Goal: Information Seeking & Learning: Learn about a topic

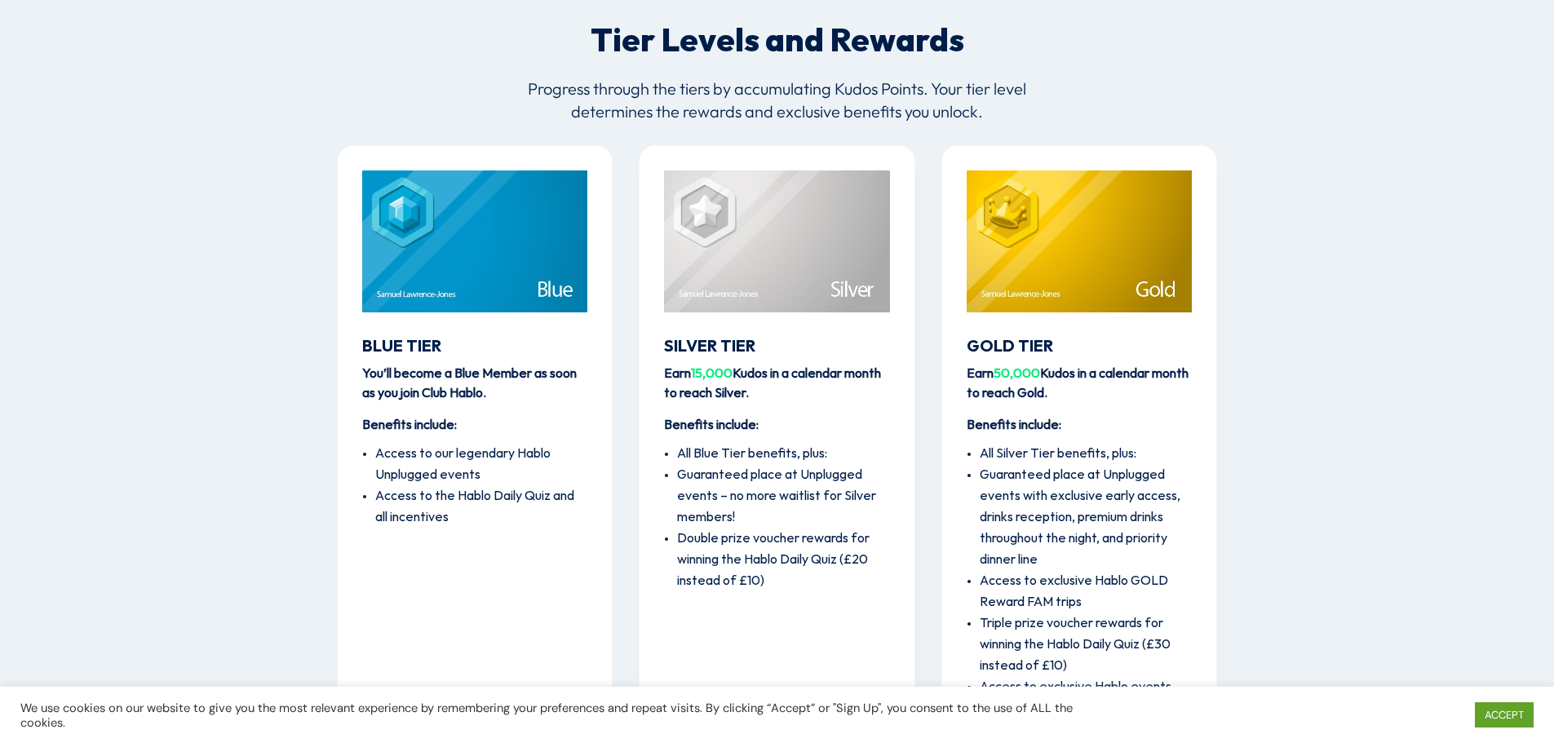
scroll to position [2055, 0]
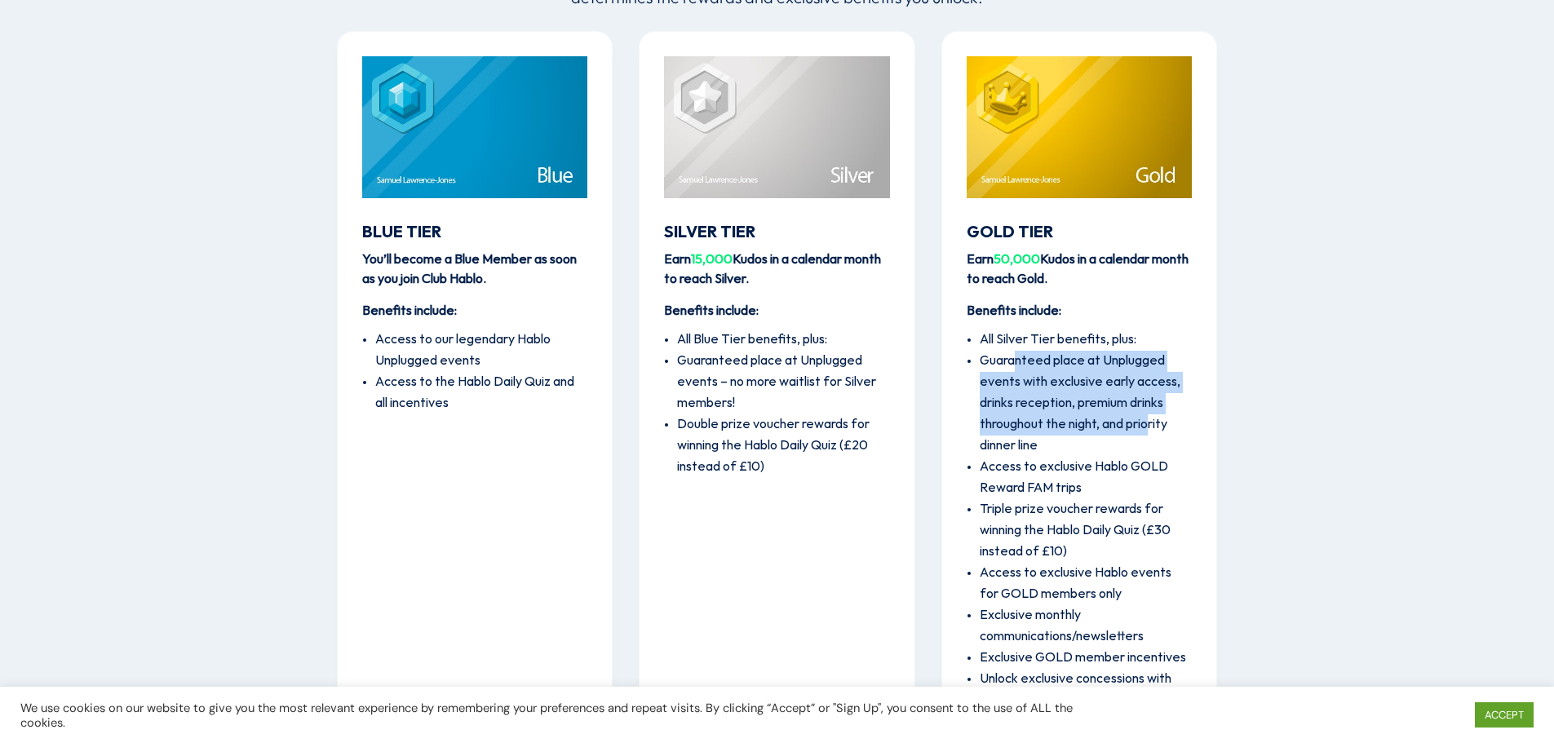
drag, startPoint x: 1017, startPoint y: 361, endPoint x: 1150, endPoint y: 436, distance: 152.0
click at [1150, 436] on li "Guaranteed place at Unplugged events with exclusive early access, drinks recept…" at bounding box center [1086, 404] width 212 height 106
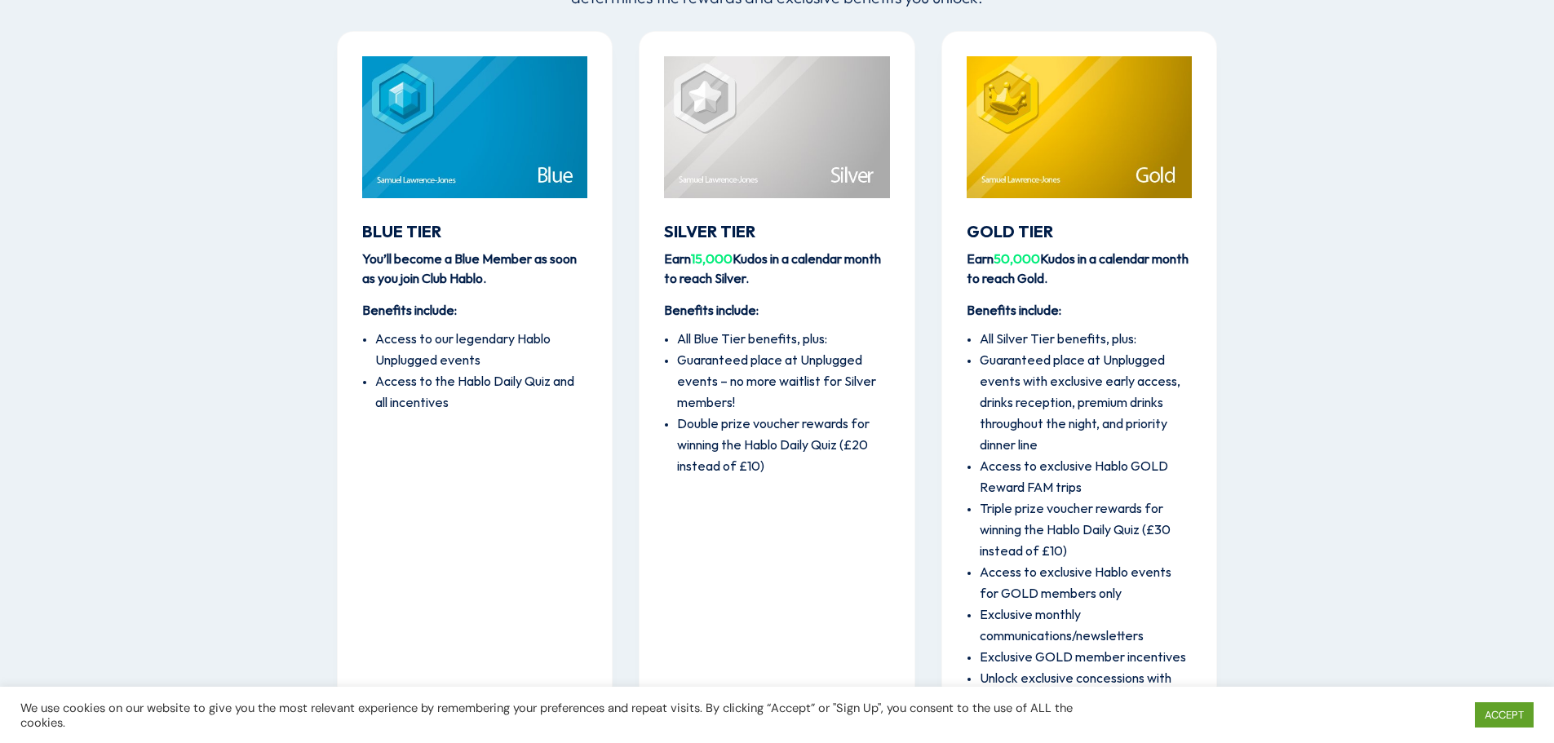
click at [1150, 437] on li "Guaranteed place at Unplugged events with exclusive early access, drinks recept…" at bounding box center [1086, 404] width 212 height 106
drag, startPoint x: 1106, startPoint y: 450, endPoint x: 1103, endPoint y: 489, distance: 38.4
click at [1103, 489] on ul "All Silver Tier benefits, plus: Guaranteed place at Unplugged events with exclu…" at bounding box center [1079, 548] width 225 height 454
click at [1103, 489] on li "Access to exclusive Hablo GOLD Reward FAM trips" at bounding box center [1086, 478] width 212 height 42
drag, startPoint x: 1103, startPoint y: 489, endPoint x: 1097, endPoint y: 549, distance: 60.6
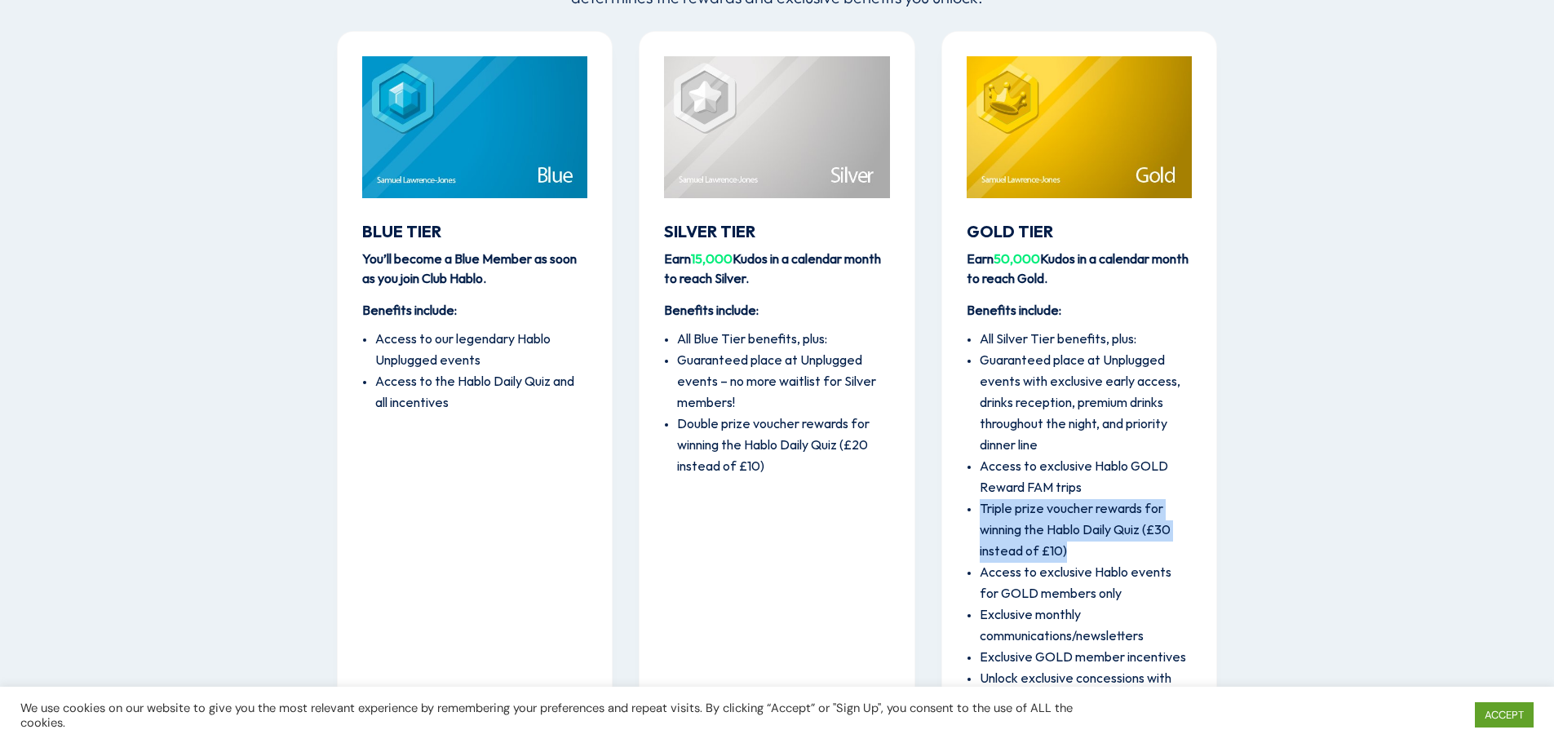
click at [1097, 549] on ul "All Silver Tier benefits, plus: Guaranteed place at Unplugged events with exclu…" at bounding box center [1079, 548] width 225 height 454
click at [1097, 549] on li "Triple prize voucher rewards for winning the Hablo Daily Quiz (£30 instead of £…" at bounding box center [1086, 531] width 212 height 64
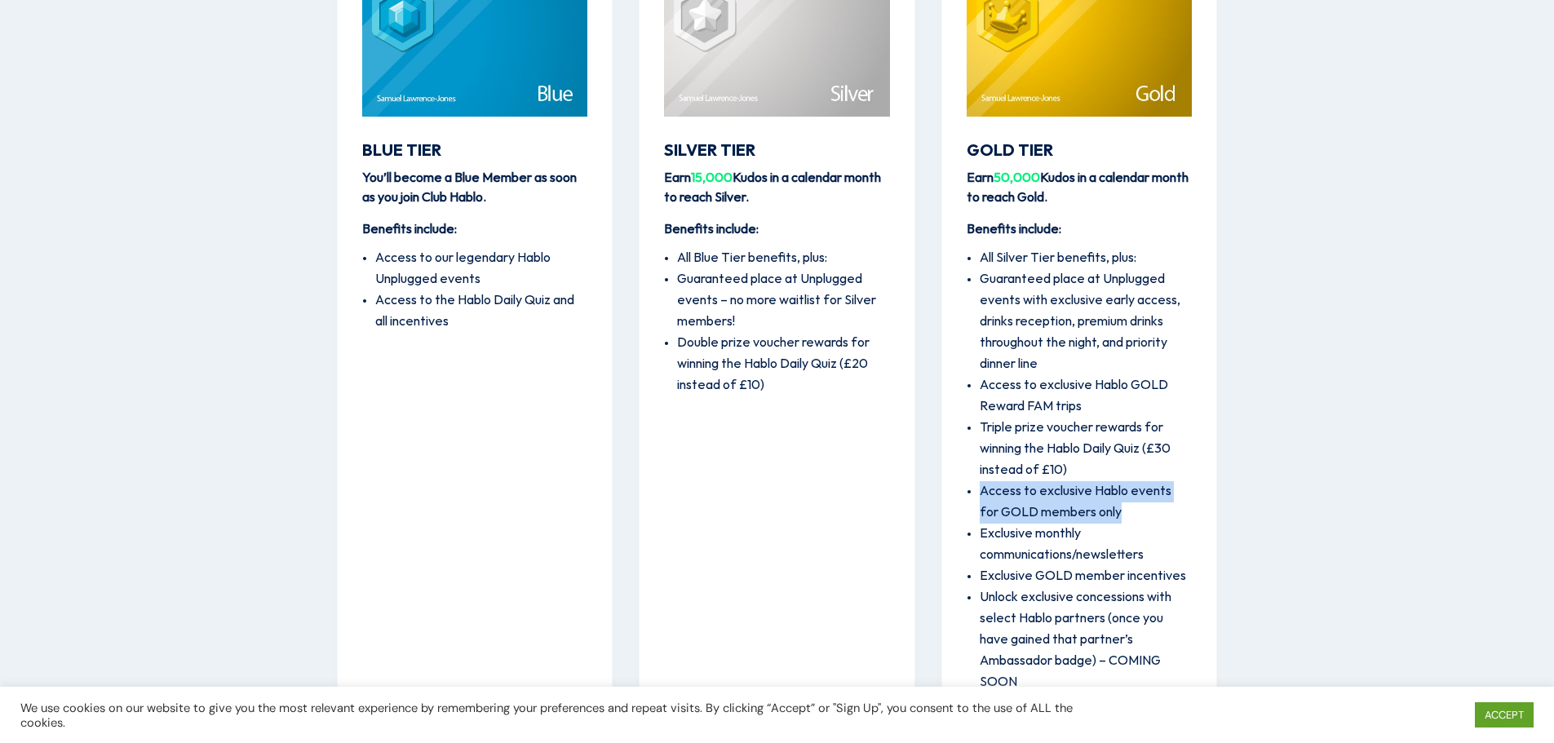
drag, startPoint x: 1148, startPoint y: 519, endPoint x: 966, endPoint y: 494, distance: 183.6
click at [980, 494] on li "Access to exclusive Hablo events for GOLD members only" at bounding box center [1086, 502] width 212 height 42
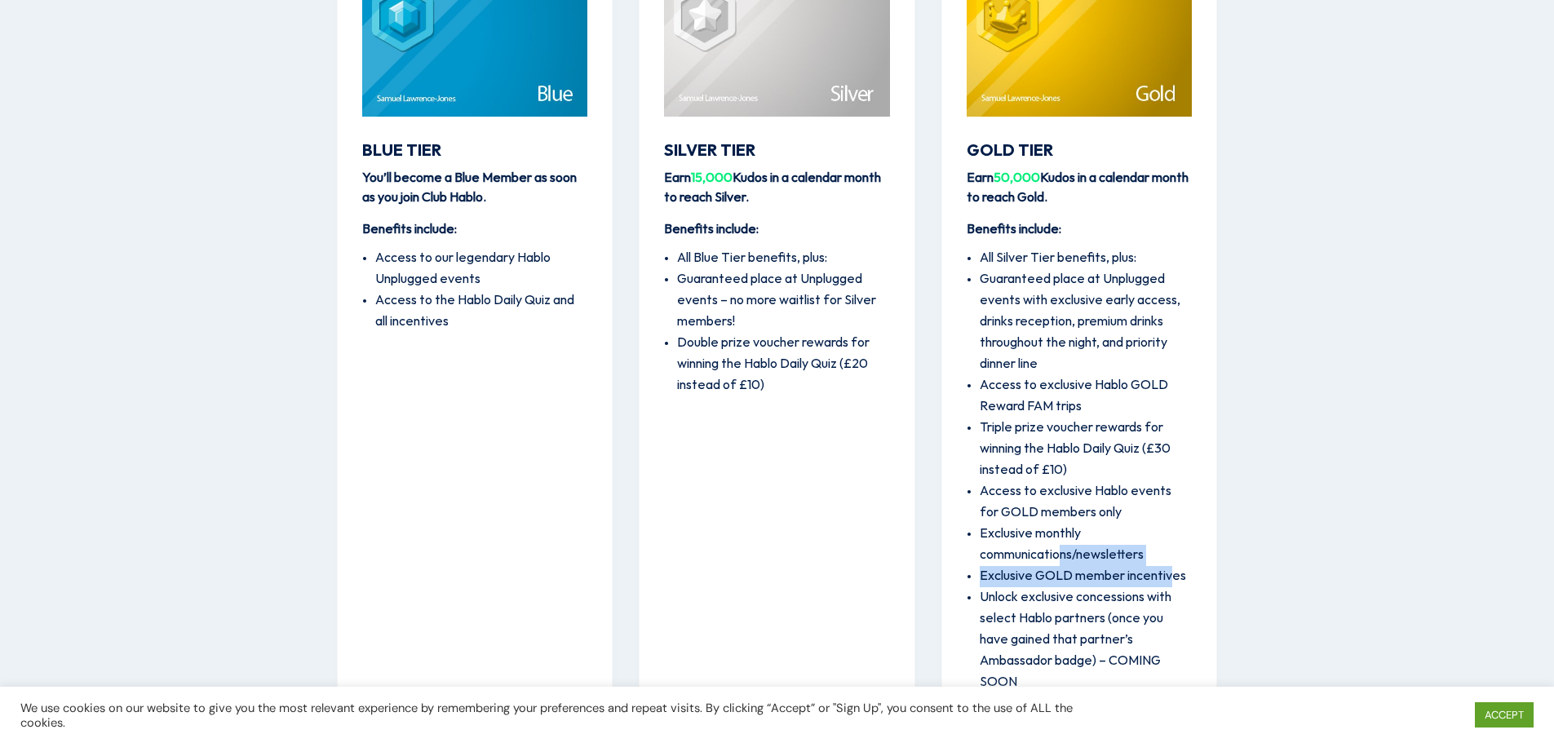
drag, startPoint x: 1065, startPoint y: 552, endPoint x: 1171, endPoint y: 567, distance: 107.1
click at [1171, 567] on ul "All Silver Tier benefits, plus: Guaranteed place at Unplugged events with exclu…" at bounding box center [1079, 467] width 225 height 454
click at [1171, 567] on li "Exclusive GOLD member incentives" at bounding box center [1086, 576] width 212 height 21
drag, startPoint x: 1180, startPoint y: 579, endPoint x: 1009, endPoint y: 560, distance: 172.5
click at [1009, 560] on ul "All Silver Tier benefits, plus: Guaranteed place at Unplugged events with exclu…" at bounding box center [1079, 467] width 225 height 454
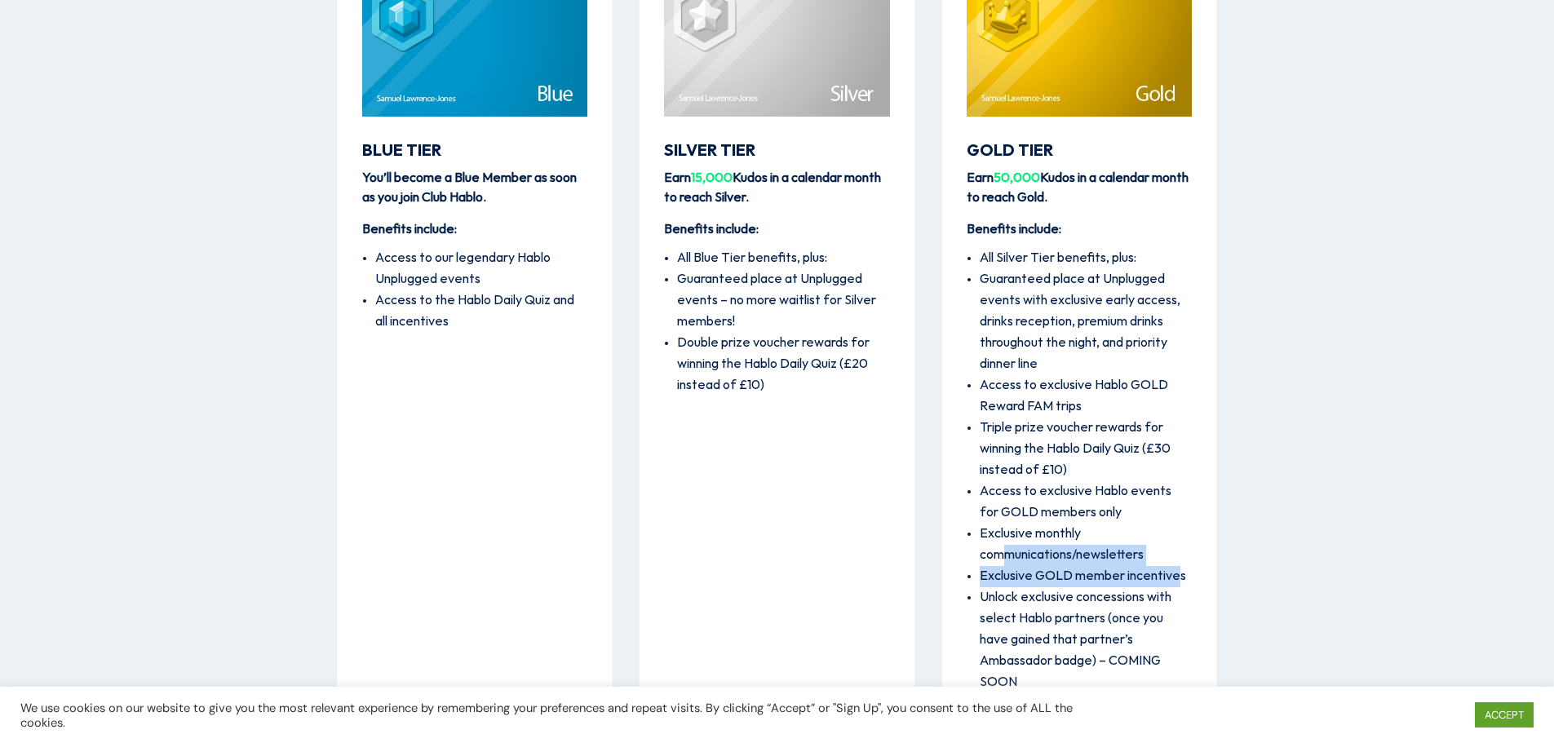
scroll to position [2219, 0]
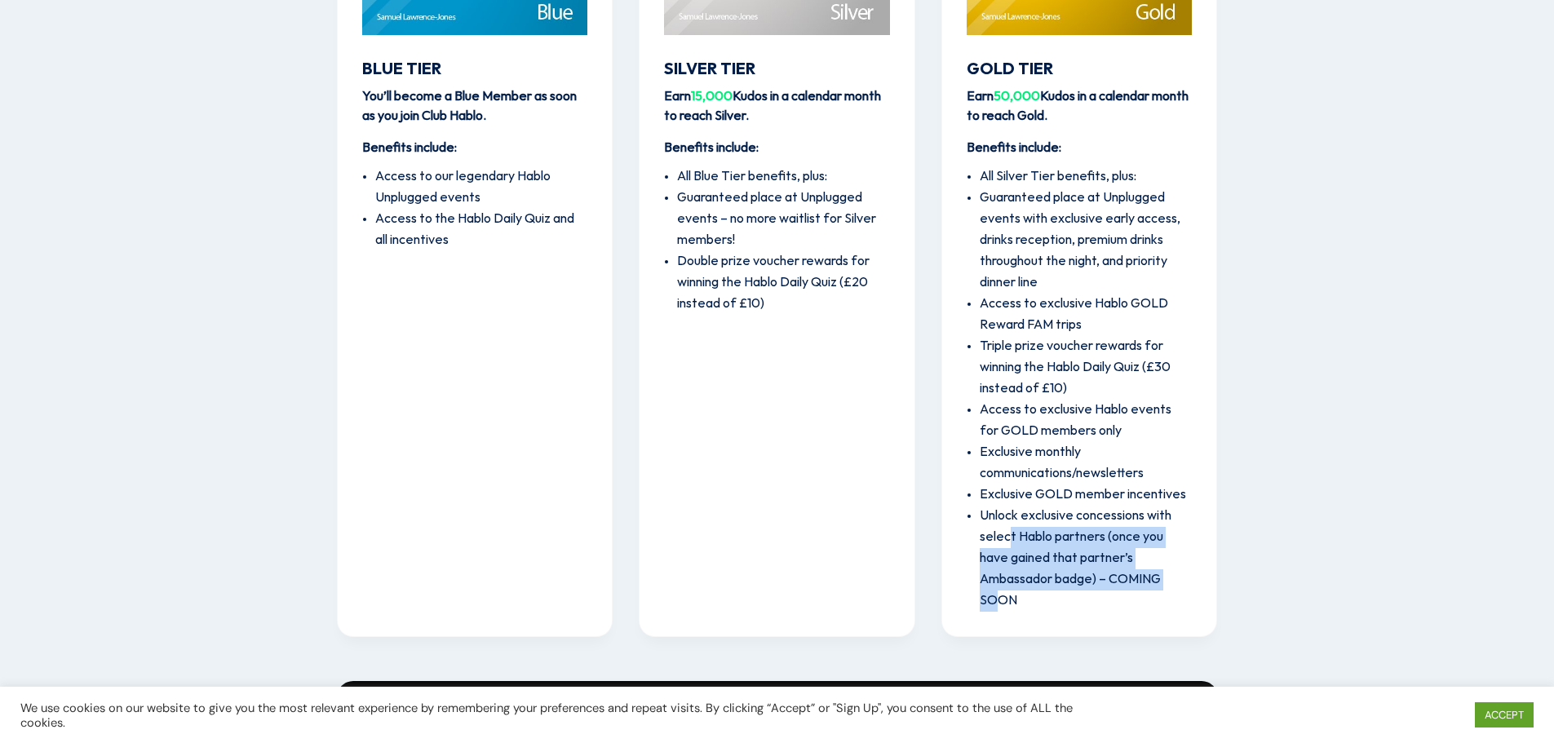
drag, startPoint x: 1008, startPoint y: 530, endPoint x: 1106, endPoint y: 583, distance: 111.4
click at [1106, 583] on li "Unlock exclusive concessions with select Hablo partners (once you have gained t…" at bounding box center [1086, 559] width 212 height 106
click at [1143, 589] on li "Unlock exclusive concessions with select Hablo partners (once you have gained t…" at bounding box center [1086, 559] width 212 height 106
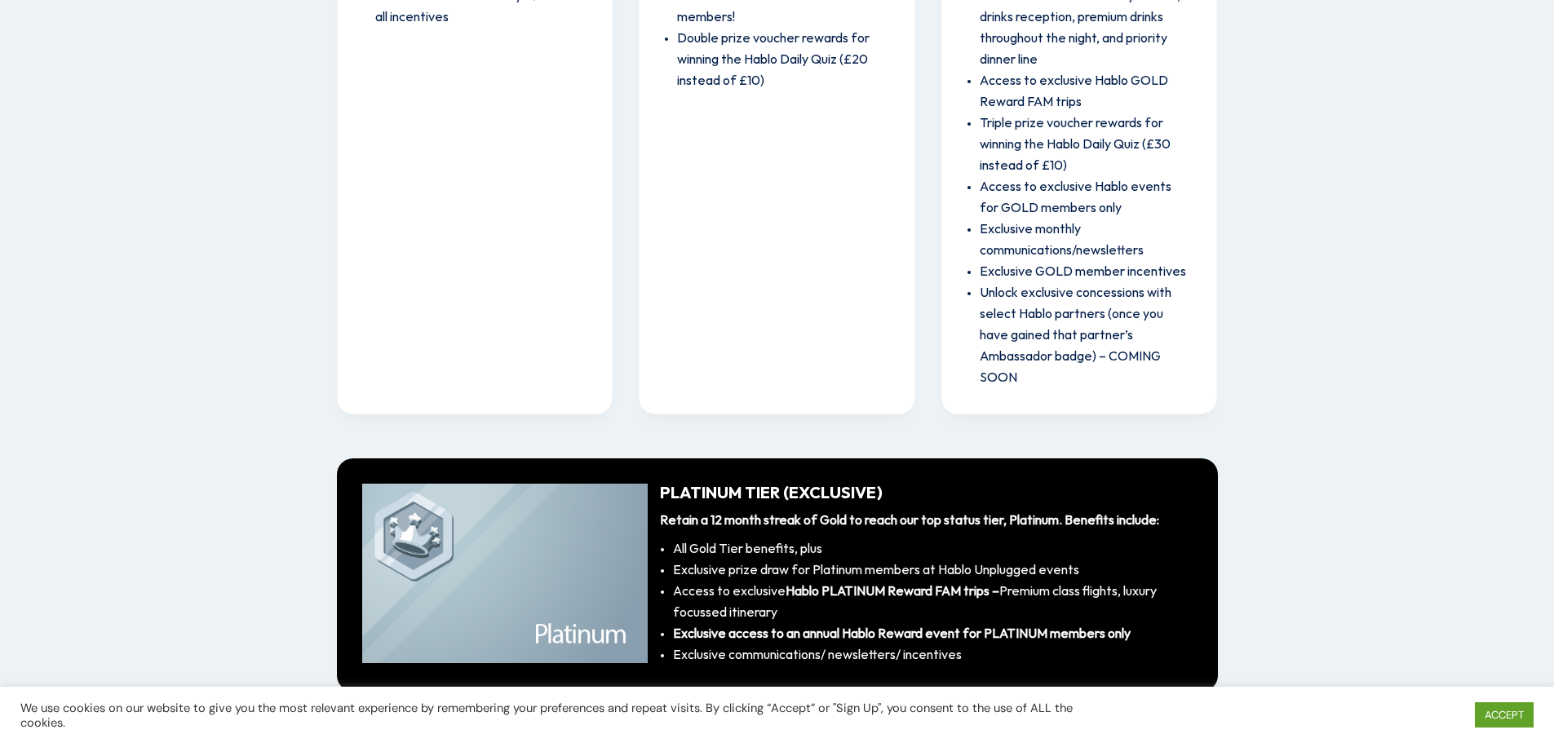
scroll to position [2300, 0]
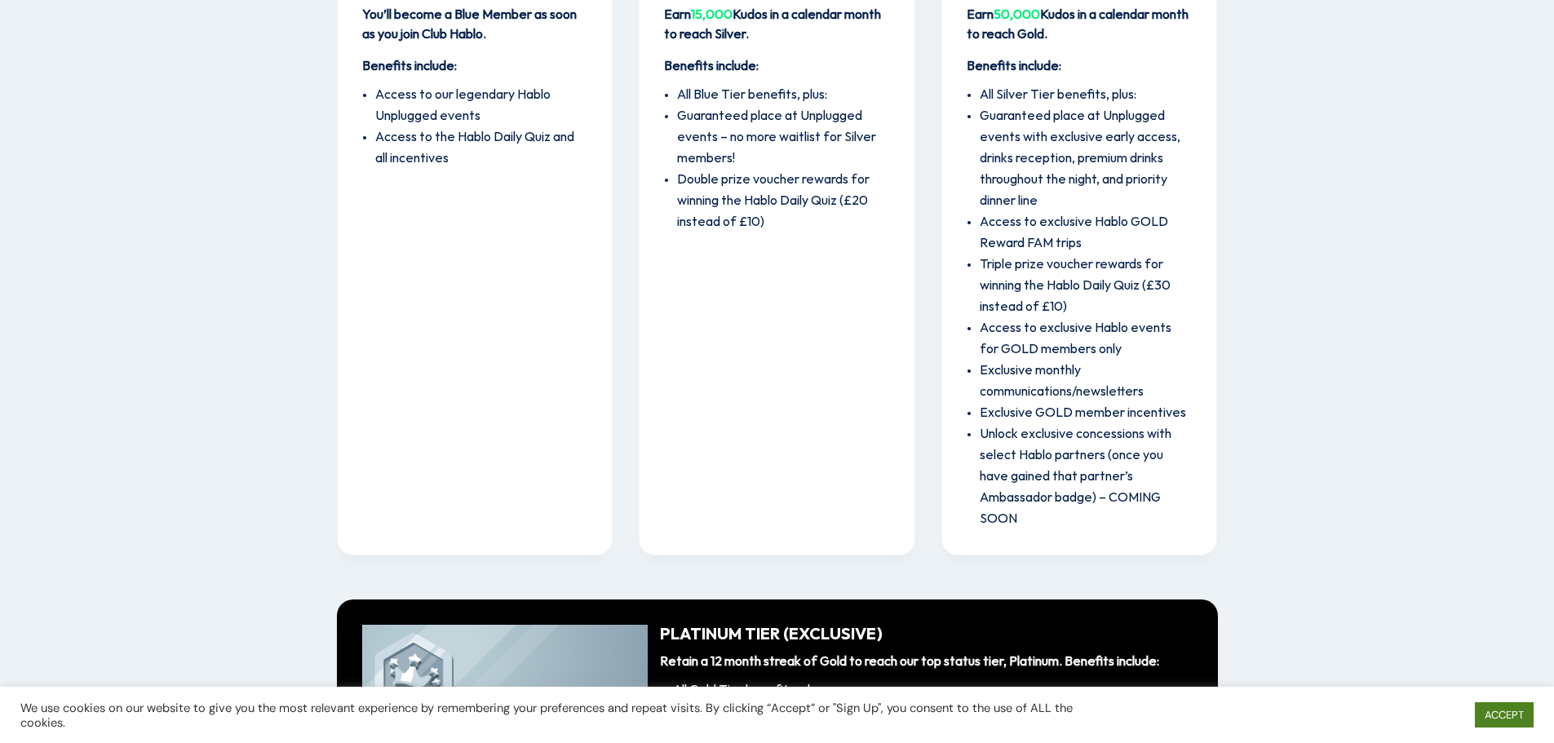
click at [1481, 721] on link "ACCEPT" at bounding box center [1504, 715] width 59 height 25
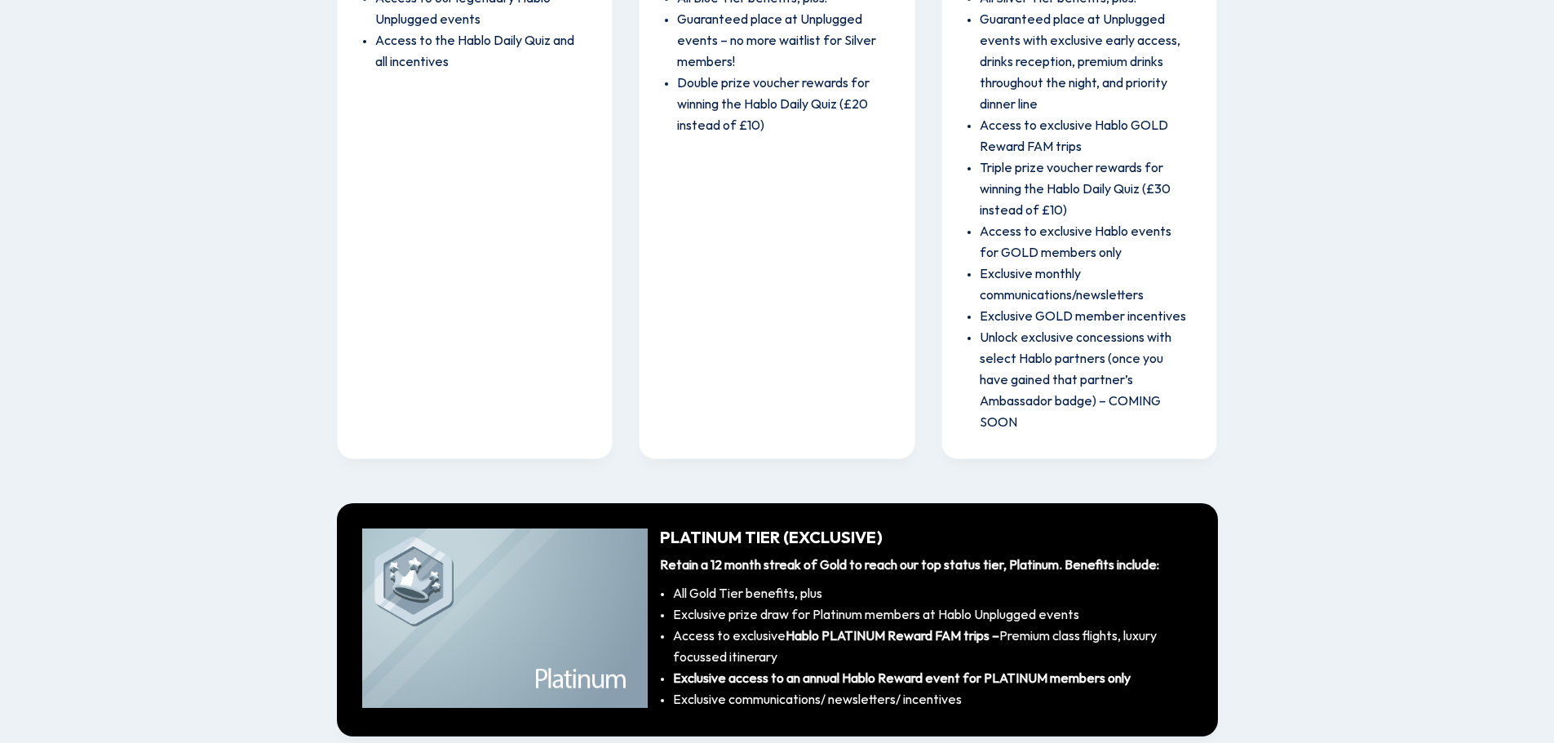
scroll to position [2545, 0]
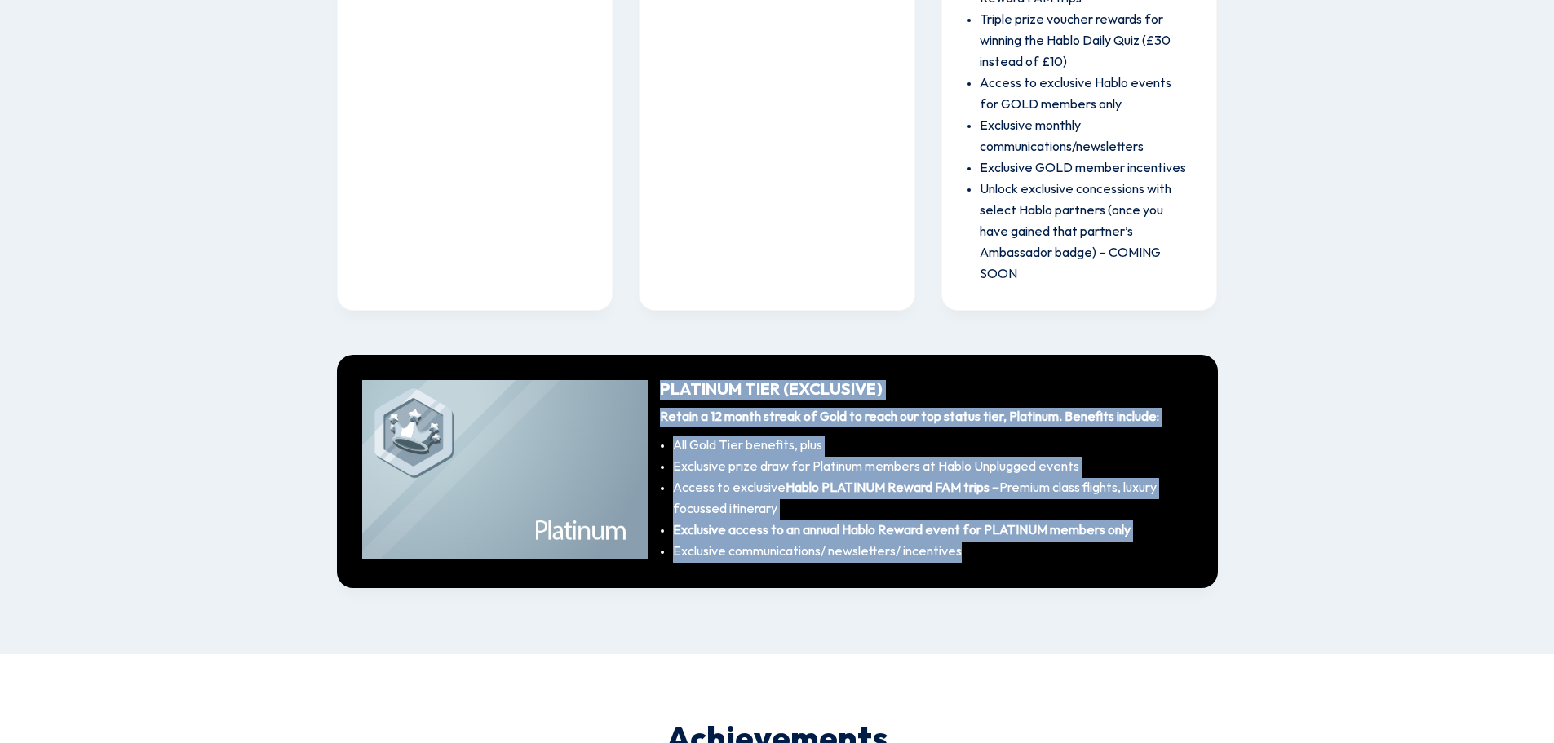
drag, startPoint x: 994, startPoint y: 543, endPoint x: 662, endPoint y: 363, distance: 377.5
click at [662, 363] on div "Platinum Tier (Exclusive) Retain a 12 month streak of Gold to reach our top sta…" at bounding box center [777, 471] width 881 height 233
click at [749, 436] on li "All Gold Tier benefits, plus" at bounding box center [933, 446] width 520 height 21
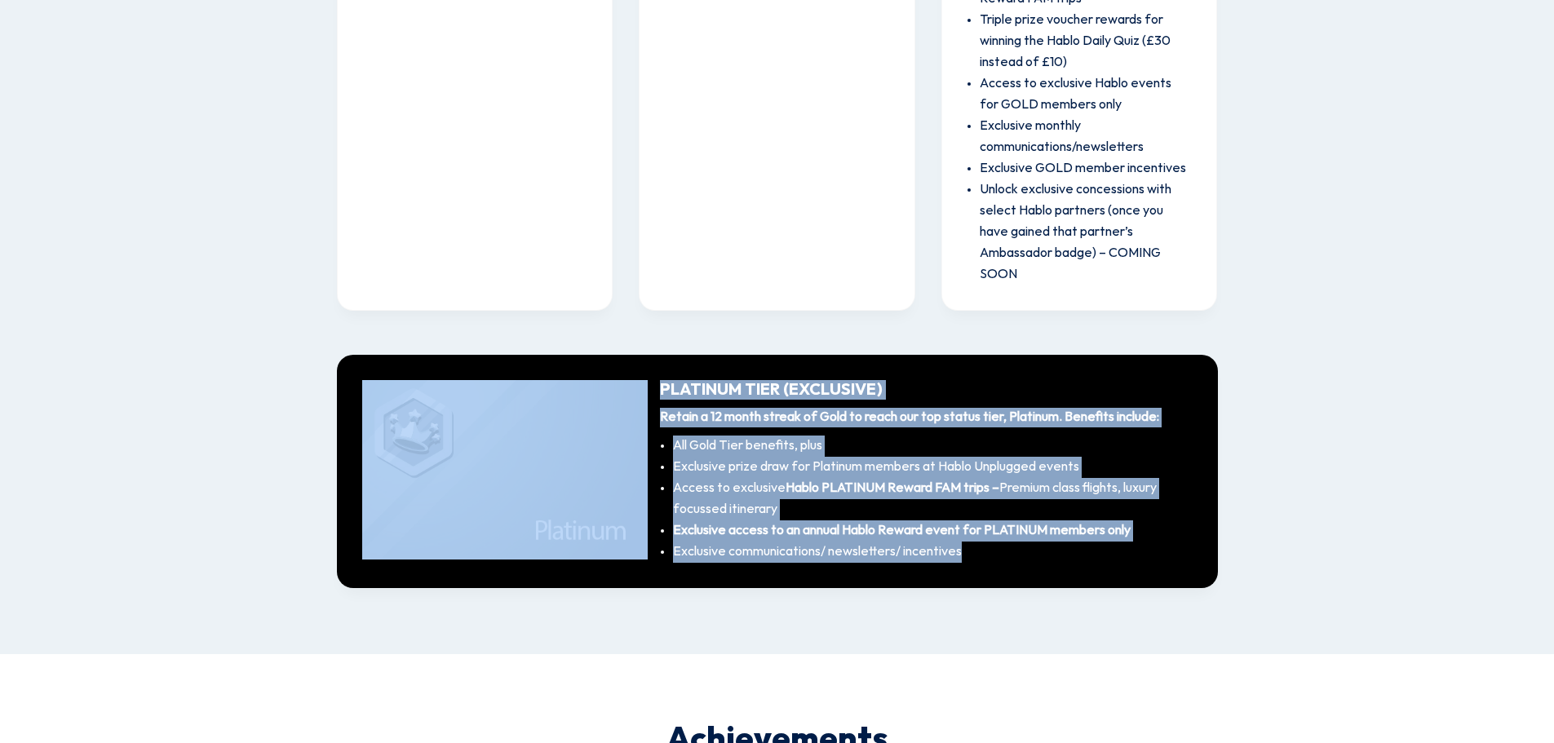
drag, startPoint x: 975, startPoint y: 530, endPoint x: 646, endPoint y: 347, distance: 376.6
click at [646, 355] on div "Platinum Tier (Exclusive) Retain a 12 month streak of Gold to reach our top sta…" at bounding box center [777, 471] width 881 height 233
click at [658, 380] on div "Platinum Tier (Exclusive) Retain a 12 month streak of Gold to reach our top sta…" at bounding box center [920, 471] width 545 height 183
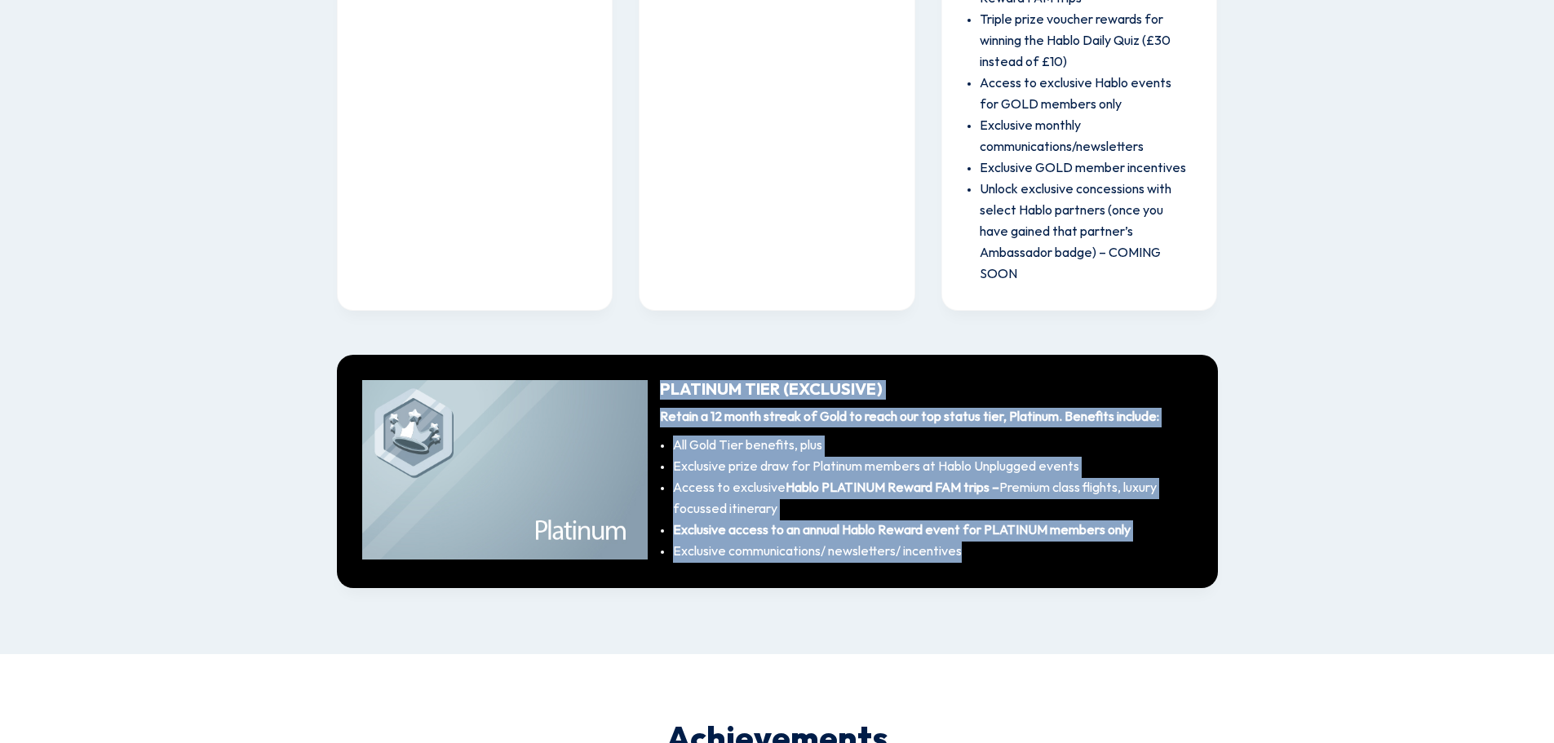
drag, startPoint x: 658, startPoint y: 361, endPoint x: 1010, endPoint y: 542, distance: 395.6
click at [1010, 542] on div "Platinum Tier (Exclusive) Retain a 12 month streak of Gold to reach our top sta…" at bounding box center [777, 471] width 881 height 233
click at [1001, 542] on li "Exclusive communications/ newsletters/ incentives" at bounding box center [933, 552] width 520 height 21
drag, startPoint x: 996, startPoint y: 532, endPoint x: 658, endPoint y: 367, distance: 376.6
click at [658, 380] on div "Platinum Tier (Exclusive) Retain a 12 month streak of Gold to reach our top sta…" at bounding box center [920, 471] width 545 height 183
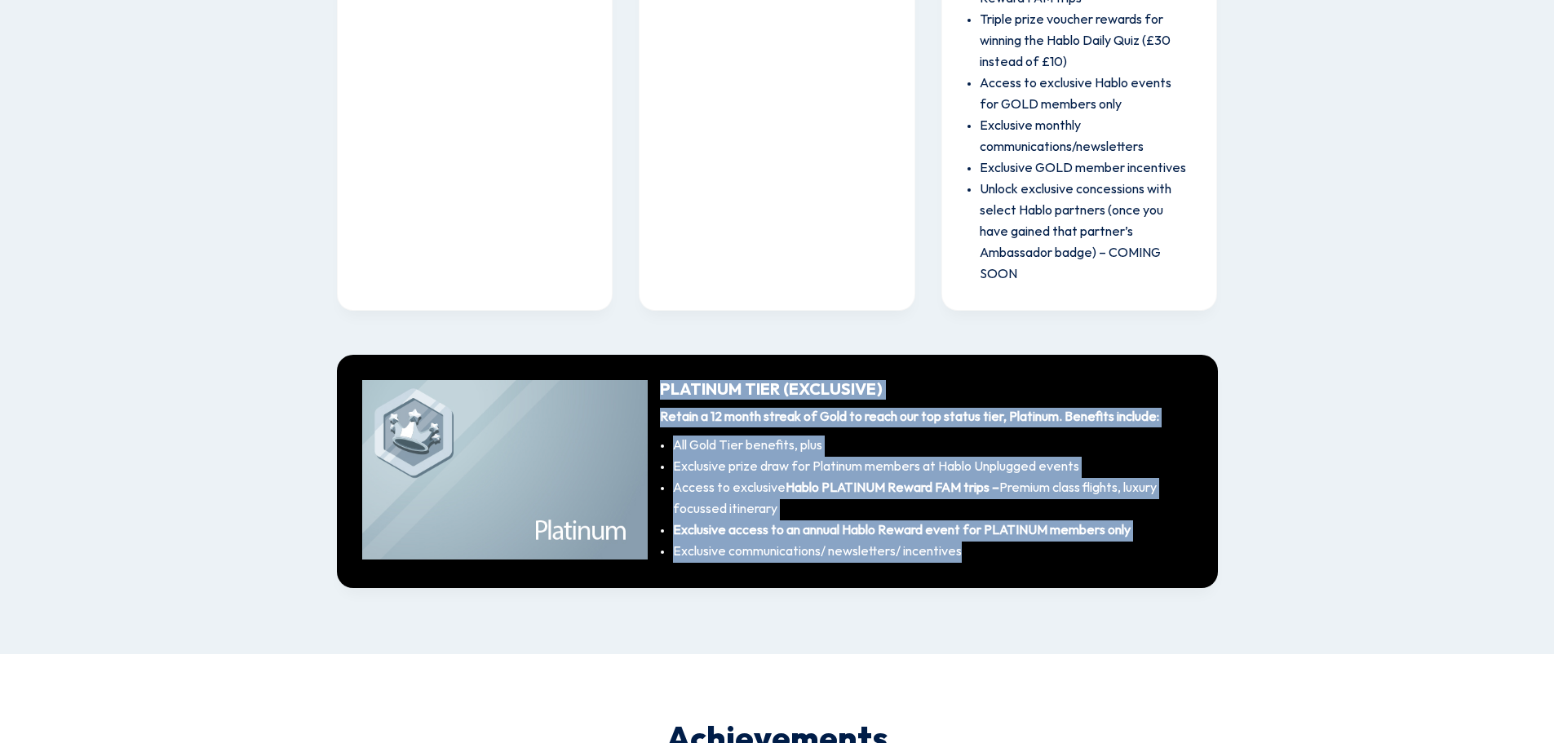
click at [658, 380] on div "Platinum Tier (Exclusive) Retain a 12 month streak of Gold to reach our top sta…" at bounding box center [920, 471] width 545 height 183
drag, startPoint x: 658, startPoint y: 367, endPoint x: 963, endPoint y: 530, distance: 346.1
click at [963, 530] on div "Platinum Tier (Exclusive) Retain a 12 month streak of Gold to reach our top sta…" at bounding box center [920, 471] width 545 height 183
click at [963, 542] on li "Exclusive communications/ newsletters/ incentives" at bounding box center [933, 552] width 520 height 21
drag, startPoint x: 963, startPoint y: 530, endPoint x: 662, endPoint y: 364, distance: 344.0
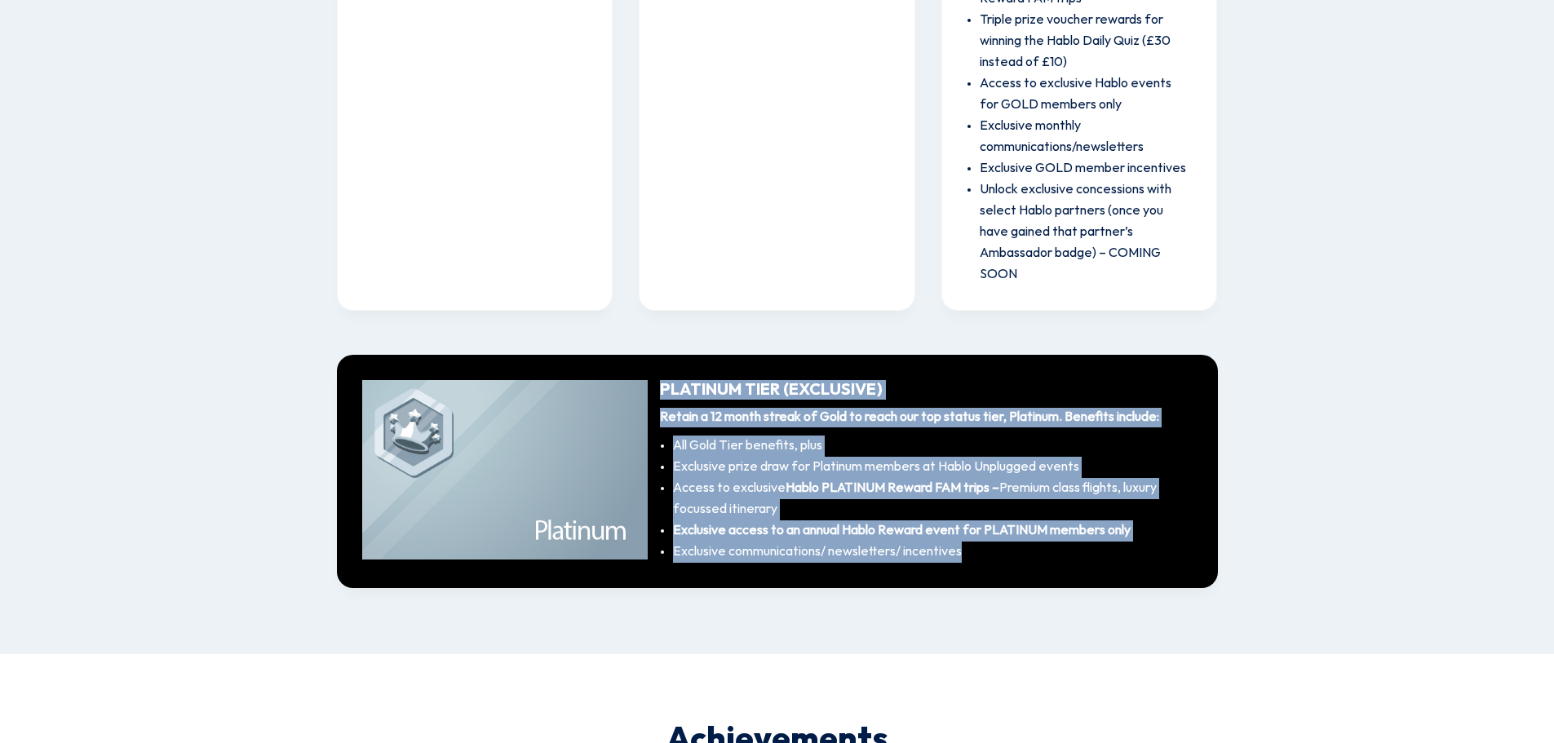
click at [662, 380] on div "Platinum Tier (Exclusive) Retain a 12 month streak of Gold to reach our top sta…" at bounding box center [920, 471] width 545 height 183
